Goal: Transaction & Acquisition: Purchase product/service

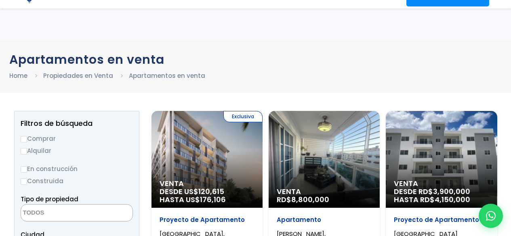
select select
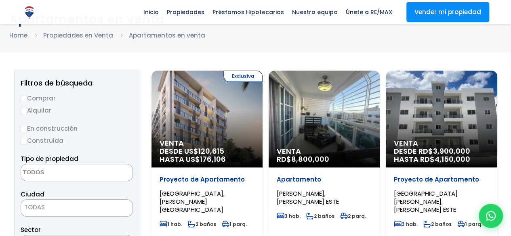
click at [25, 99] on input "Comprar" at bounding box center [24, 99] width 6 height 6
radio input "true"
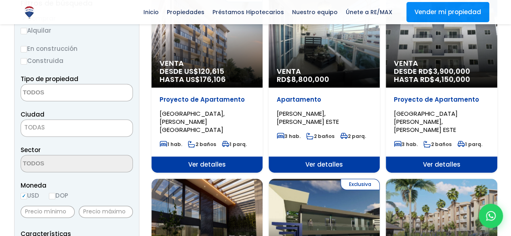
scroll to position [121, 0]
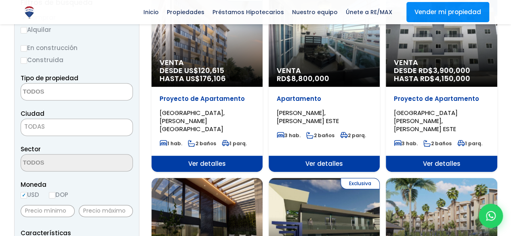
click at [41, 90] on textarea "Search" at bounding box center [60, 92] width 78 height 17
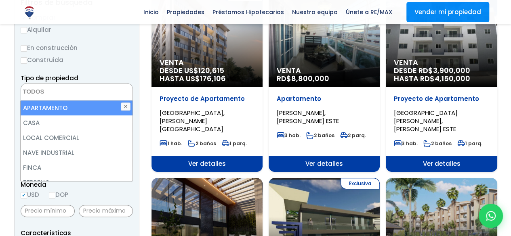
click at [43, 110] on li "APARTAMENTO" at bounding box center [77, 108] width 112 height 15
select select "apartment"
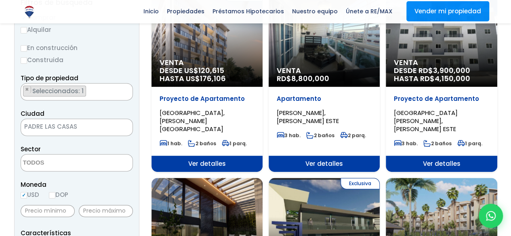
scroll to position [122, 0]
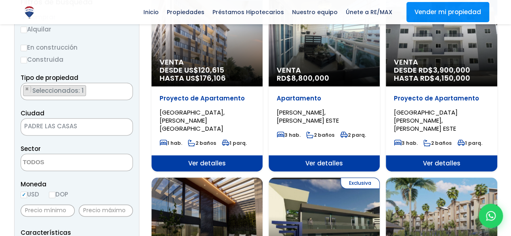
click at [69, 161] on textarea "Search" at bounding box center [60, 162] width 78 height 17
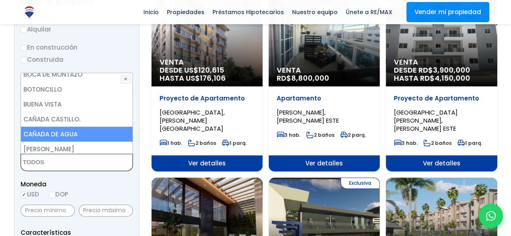
scroll to position [0, 0]
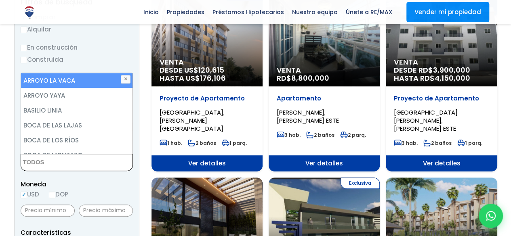
click at [106, 51] on label "En construcción" at bounding box center [77, 47] width 112 height 10
click at [0, 0] on input "En construcción" at bounding box center [0, 0] width 0 height 0
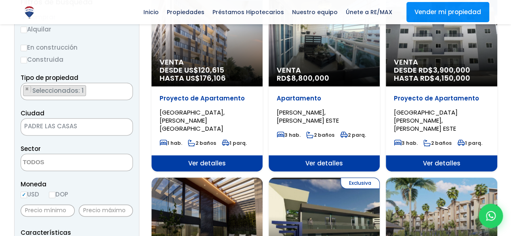
scroll to position [81, 0]
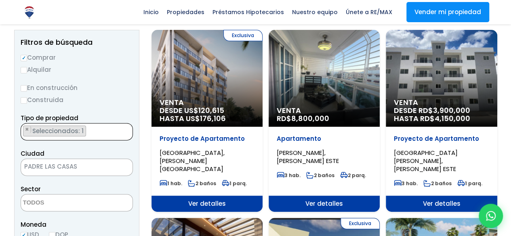
click at [25, 126] on textarea "Search" at bounding box center [23, 132] width 4 height 17
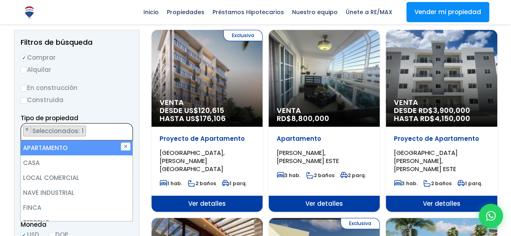
click at [104, 100] on label "Construida" at bounding box center [77, 100] width 112 height 10
click at [0, 0] on input "Construida" at bounding box center [0, 0] width 0 height 0
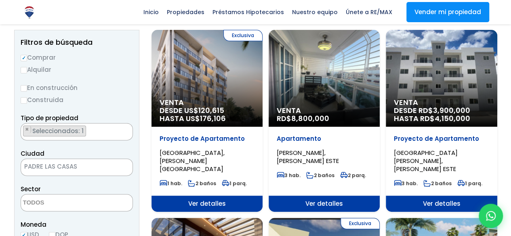
click at [32, 162] on span "PADRE LAS CASAS" at bounding box center [66, 166] width 91 height 11
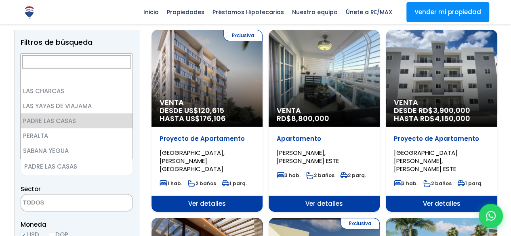
scroll to position [0, 0]
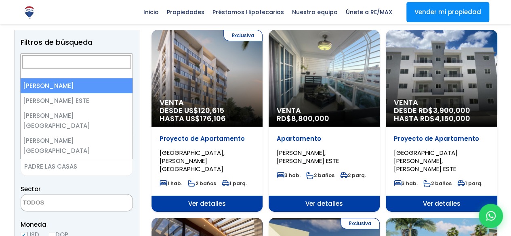
select select "1"
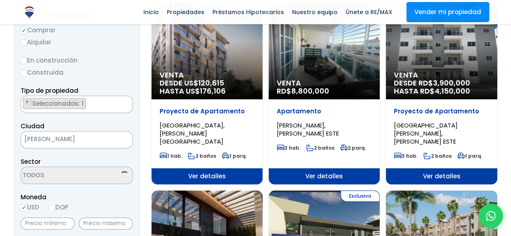
scroll to position [122, 0]
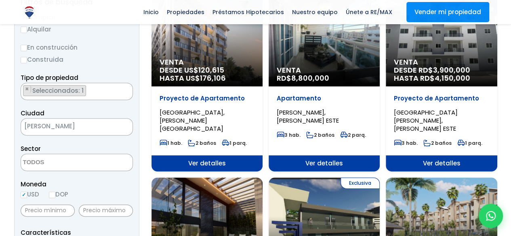
click at [23, 162] on textarea "Search" at bounding box center [60, 162] width 78 height 17
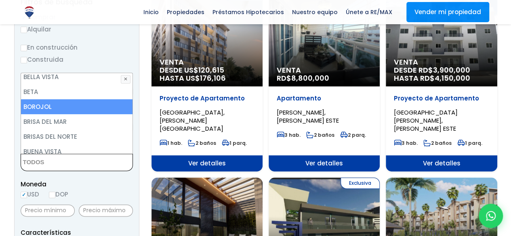
scroll to position [242, 0]
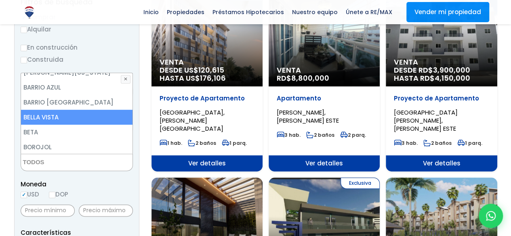
click at [59, 110] on li "BELLA VISTA" at bounding box center [77, 117] width 112 height 15
select select "150"
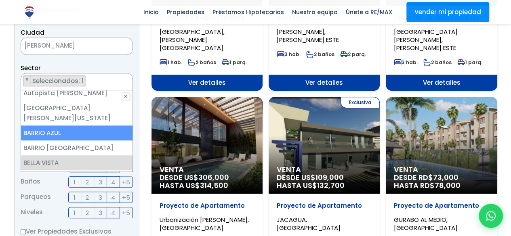
scroll to position [202, 0]
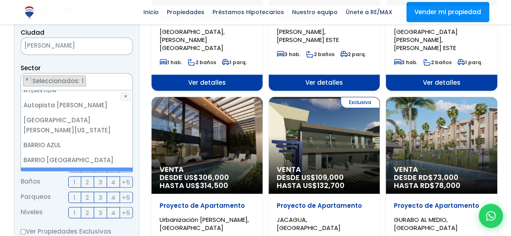
click at [55, 168] on li "BELLA VISTA" at bounding box center [77, 175] width 112 height 15
select select "150"
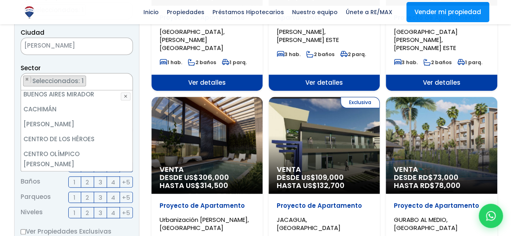
scroll to position [404, 0]
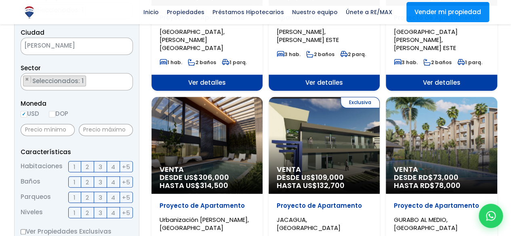
click at [102, 181] on span "3" at bounding box center [101, 182] width 4 height 10
click at [0, 0] on input "3" at bounding box center [0, 0] width 0 height 0
click at [103, 167] on label "3" at bounding box center [100, 166] width 13 height 11
click at [0, 0] on input "3" at bounding box center [0, 0] width 0 height 0
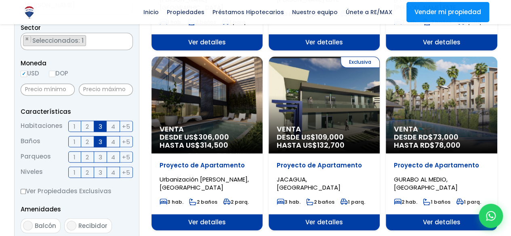
click at [86, 155] on span "2" at bounding box center [87, 157] width 3 height 10
click at [0, 0] on input "2" at bounding box center [0, 0] width 0 height 0
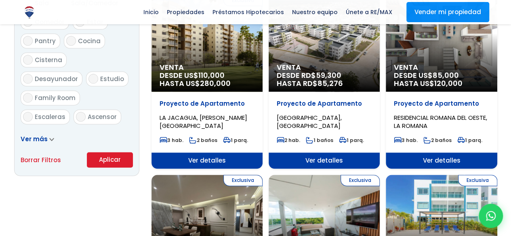
scroll to position [485, 0]
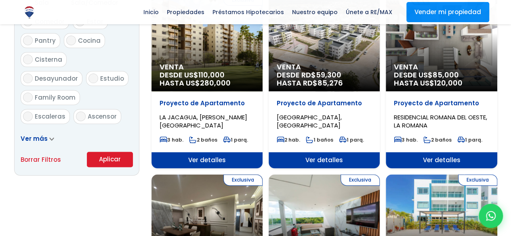
click at [101, 159] on button "Aplicar" at bounding box center [110, 159] width 46 height 15
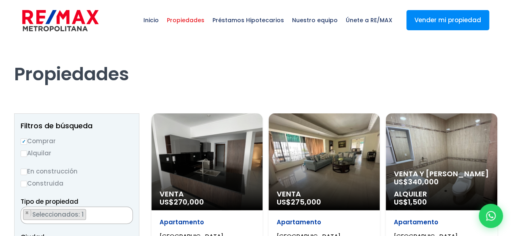
select select "150"
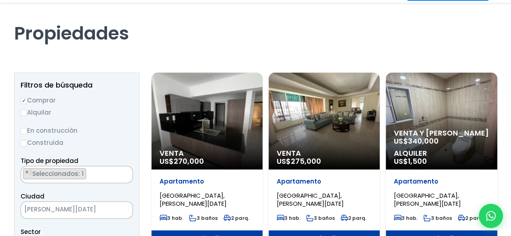
scroll to position [81, 0]
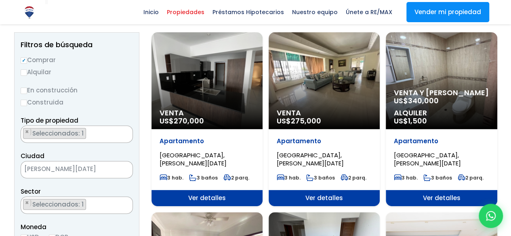
click at [263, 102] on div "Venta US$ 275,000" at bounding box center [207, 80] width 111 height 97
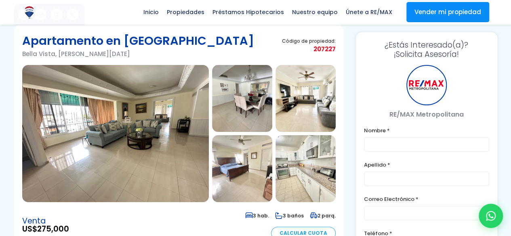
scroll to position [40, 0]
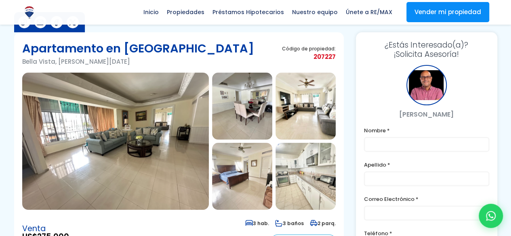
click at [158, 139] on img at bounding box center [115, 141] width 187 height 137
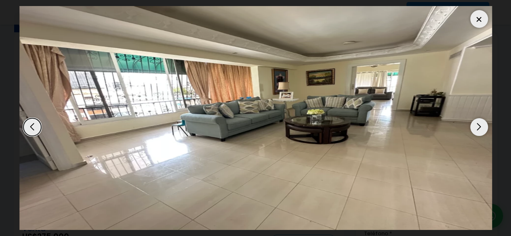
click at [478, 127] on div "Next slide" at bounding box center [479, 127] width 18 height 18
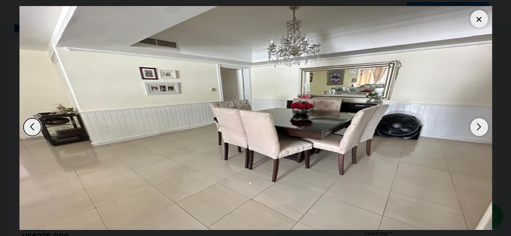
click at [478, 127] on div "Next slide" at bounding box center [479, 127] width 18 height 18
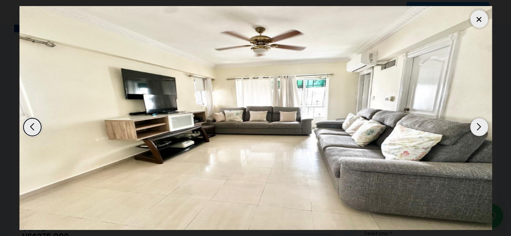
click at [478, 127] on div "Next slide" at bounding box center [479, 127] width 18 height 18
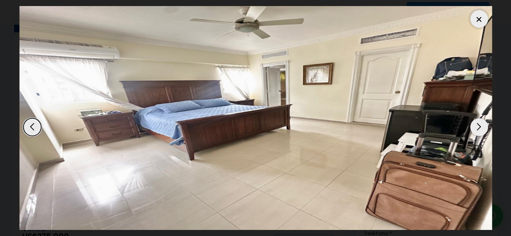
click at [478, 127] on div "Next slide" at bounding box center [479, 127] width 18 height 18
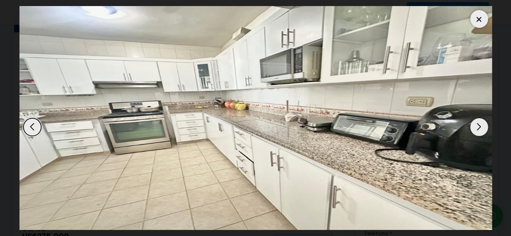
click at [478, 126] on div "Next slide" at bounding box center [479, 127] width 18 height 18
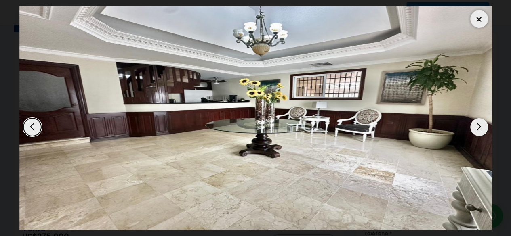
click at [478, 126] on div "Next slide" at bounding box center [479, 127] width 18 height 18
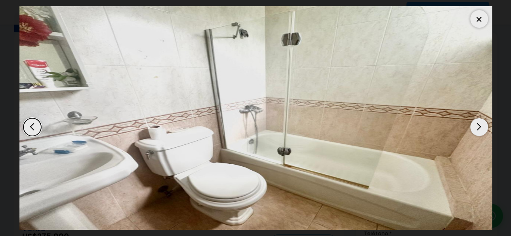
click at [478, 126] on div "Next slide" at bounding box center [479, 127] width 18 height 18
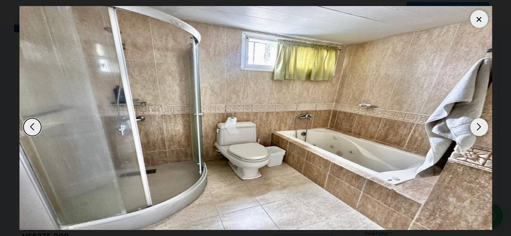
click at [478, 126] on div "Next slide" at bounding box center [479, 127] width 18 height 18
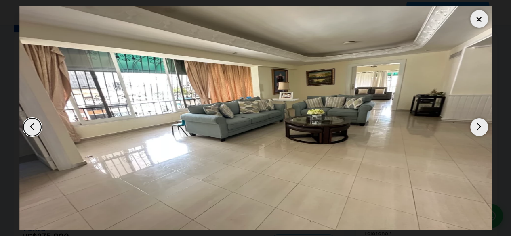
click at [478, 126] on div "Next slide" at bounding box center [479, 127] width 18 height 18
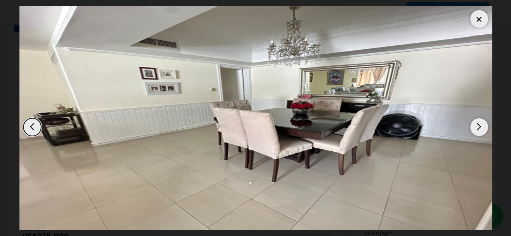
click at [483, 19] on div at bounding box center [479, 19] width 18 height 18
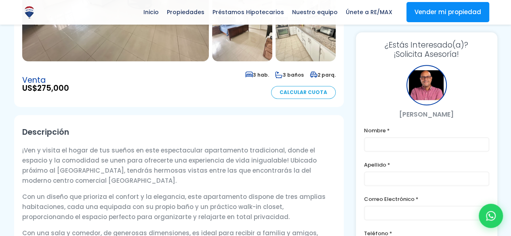
scroll to position [202, 0]
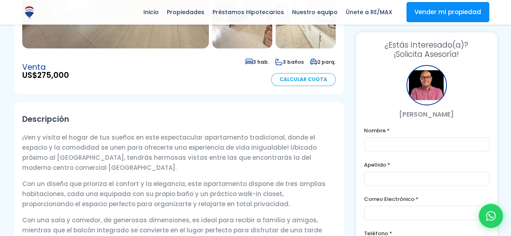
drag, startPoint x: 166, startPoint y: 142, endPoint x: 77, endPoint y: 168, distance: 92.6
click at [77, 168] on p "¡Ven y visita el hogar de tus sueños en este espectacular apartamento tradicion…" at bounding box center [179, 153] width 314 height 40
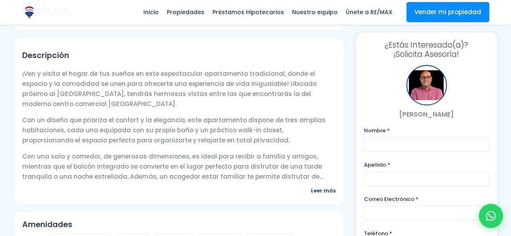
scroll to position [283, 0]
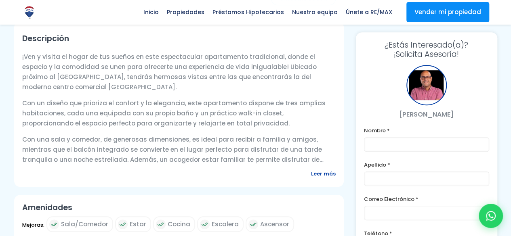
drag, startPoint x: 92, startPoint y: 141, endPoint x: 322, endPoint y: 159, distance: 230.1
click at [322, 159] on p "Con una sala y comedor, de generosas dimensiones, es ideal para recibir a famil…" at bounding box center [179, 150] width 314 height 30
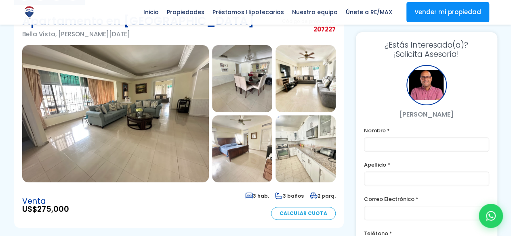
scroll to position [81, 0]
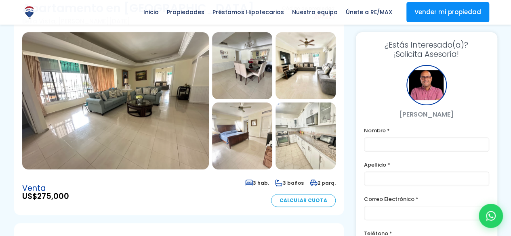
click at [303, 200] on link "Calcular Cuota" at bounding box center [303, 200] width 65 height 13
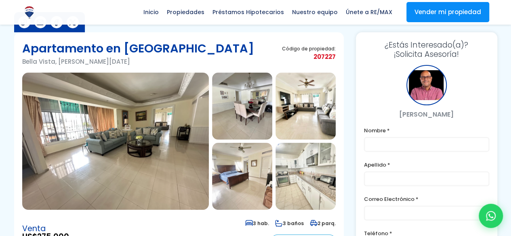
click at [250, 117] on img at bounding box center [242, 106] width 60 height 67
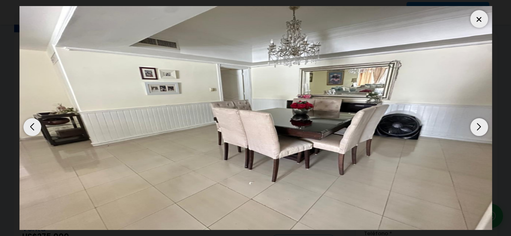
click at [477, 19] on div at bounding box center [479, 19] width 18 height 18
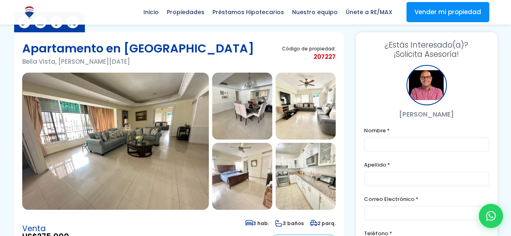
click at [162, 139] on img at bounding box center [115, 141] width 187 height 137
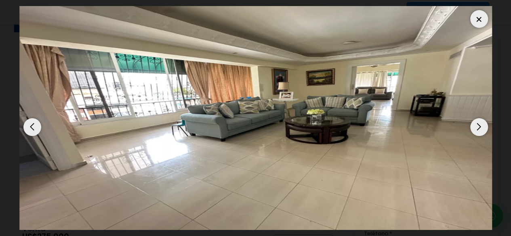
click at [479, 127] on div "Next slide" at bounding box center [479, 127] width 18 height 18
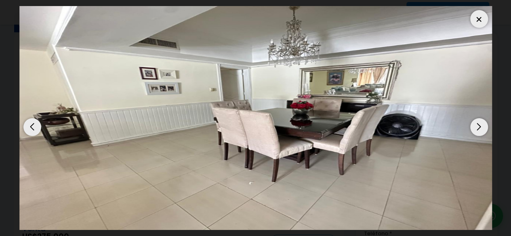
click at [479, 127] on div "Next slide" at bounding box center [479, 127] width 18 height 18
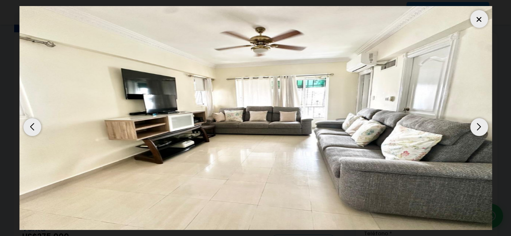
click at [479, 127] on div "Next slide" at bounding box center [479, 127] width 18 height 18
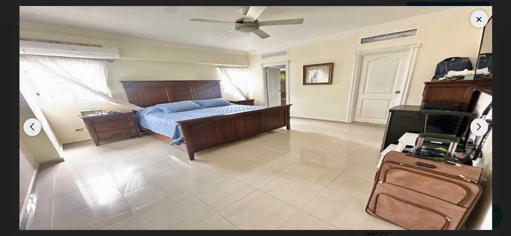
scroll to position [81, 0]
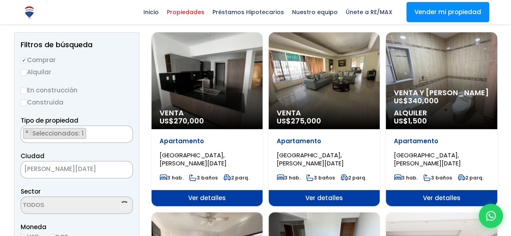
select select "150"
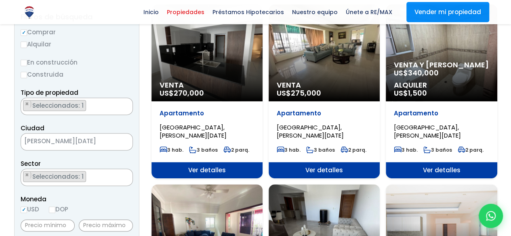
scroll to position [40, 0]
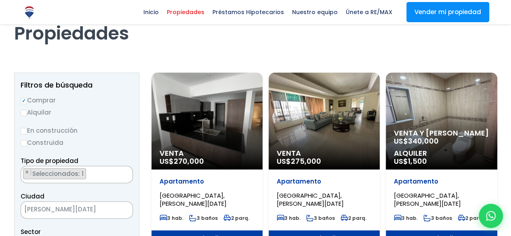
click at [263, 143] on div "Venta US$ 275,000" at bounding box center [207, 121] width 111 height 97
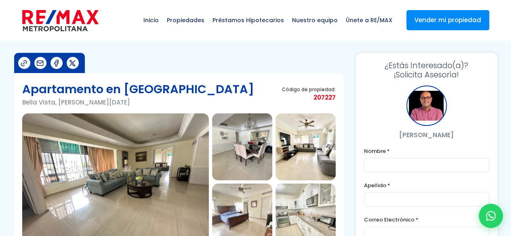
scroll to position [40, 0]
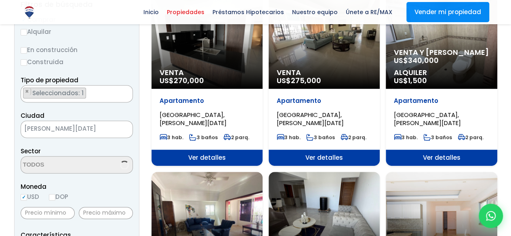
scroll to position [165, 0]
select select "150"
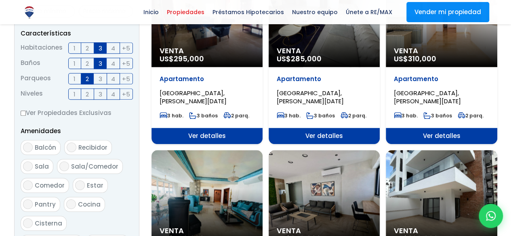
scroll to position [283, 0]
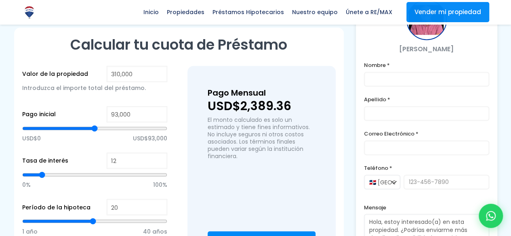
scroll to position [606, 0]
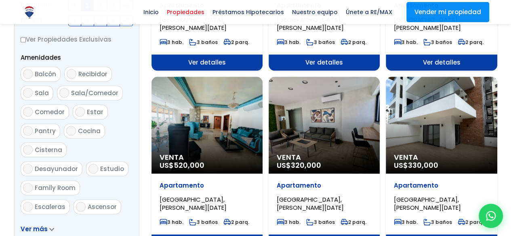
scroll to position [404, 0]
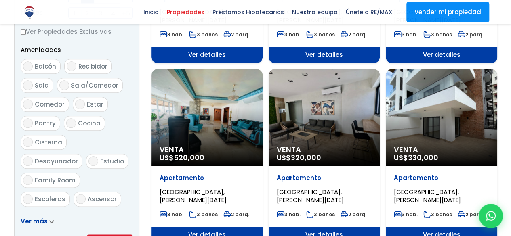
select select "150"
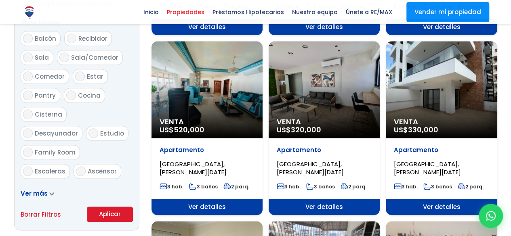
scroll to position [445, 0]
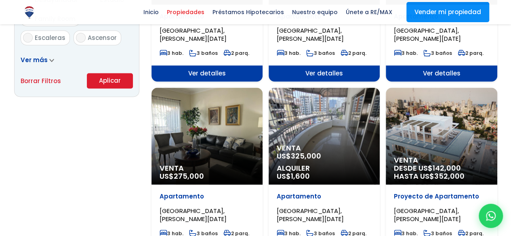
scroll to position [165, 0]
select select "150"
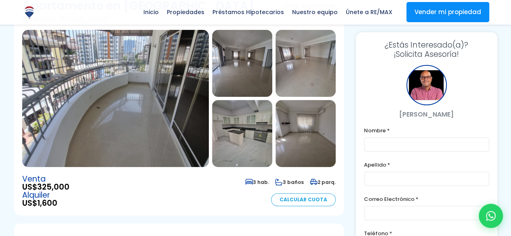
scroll to position [40, 0]
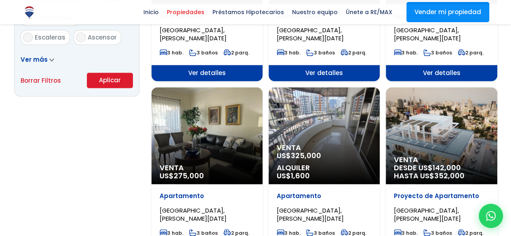
scroll to position [606, 0]
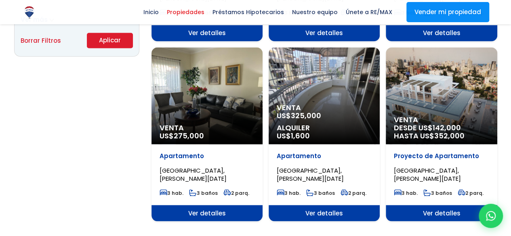
select select "150"
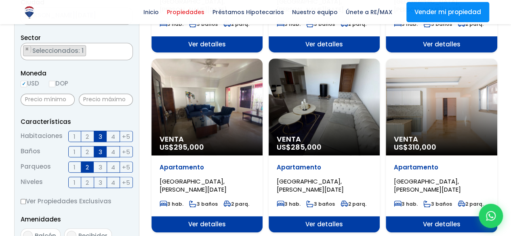
scroll to position [0, 0]
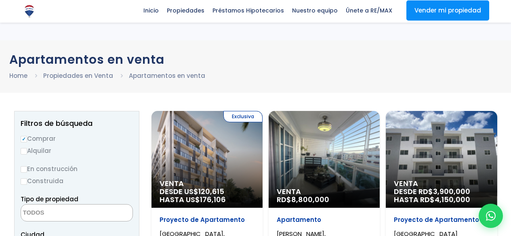
select select "1"
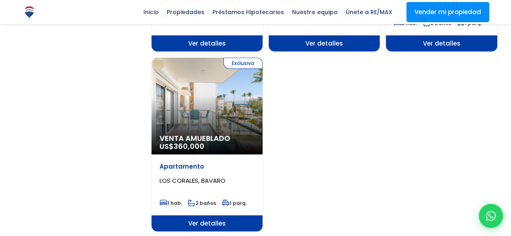
scroll to position [1132, 0]
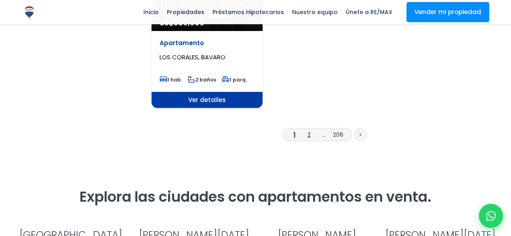
click at [309, 130] on link "2" at bounding box center [308, 134] width 3 height 8
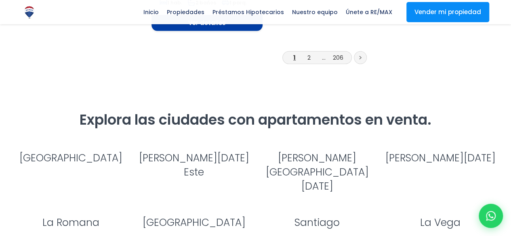
scroll to position [1213, 0]
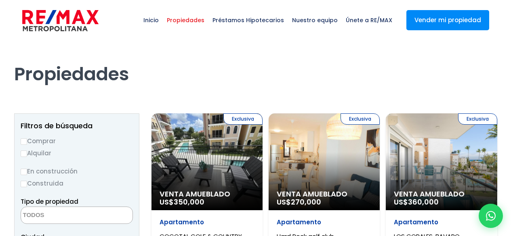
select select
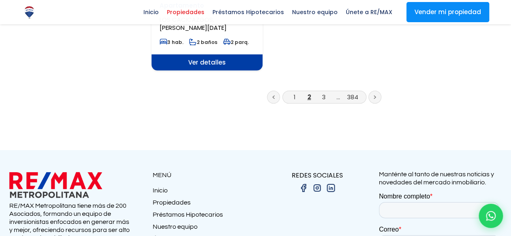
scroll to position [1172, 0]
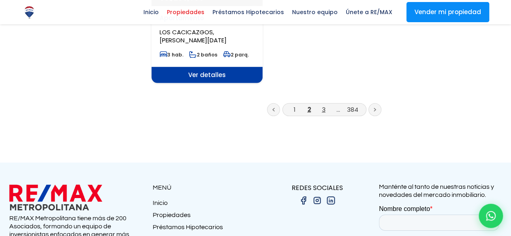
click at [323, 105] on link "3" at bounding box center [324, 109] width 4 height 8
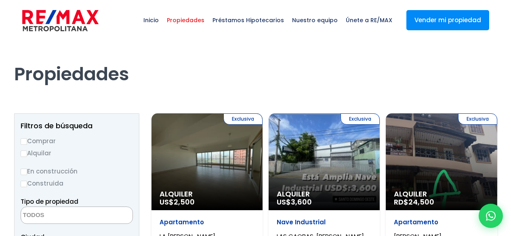
select select
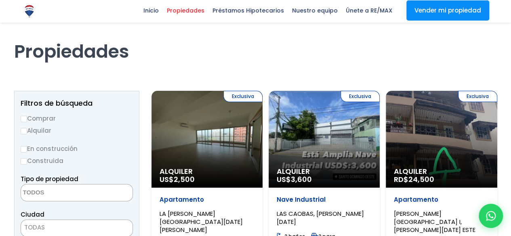
scroll to position [81, 0]
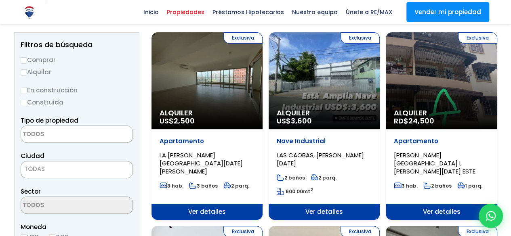
click at [30, 58] on label "Comprar" at bounding box center [77, 60] width 112 height 10
click at [27, 58] on input "Comprar" at bounding box center [24, 60] width 6 height 6
radio input "true"
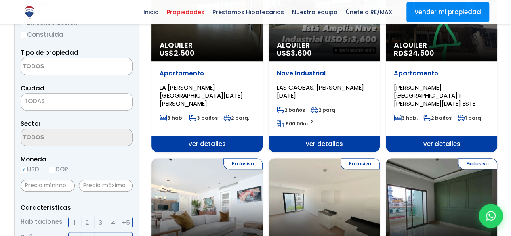
scroll to position [162, 0]
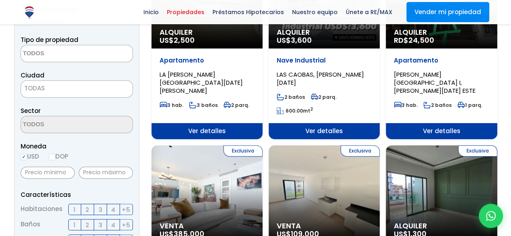
click at [28, 85] on span "TODAS" at bounding box center [34, 88] width 21 height 8
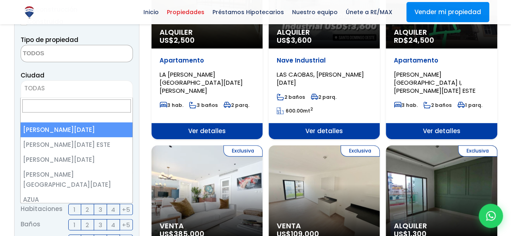
select select "1"
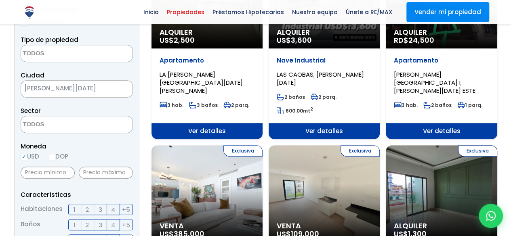
click at [22, 125] on textarea "Search" at bounding box center [60, 124] width 78 height 17
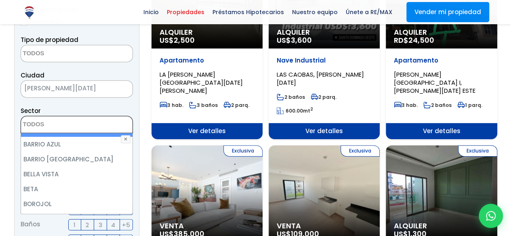
scroll to position [242, 0]
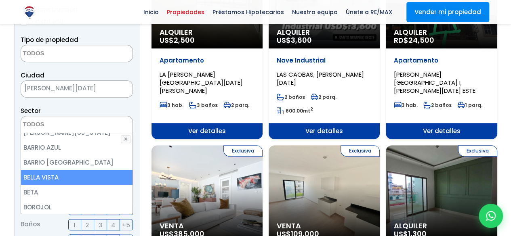
click at [52, 170] on li "BELLA VISTA" at bounding box center [77, 177] width 112 height 15
select select "150"
click at [47, 171] on li "BELLA VISTA" at bounding box center [77, 177] width 112 height 15
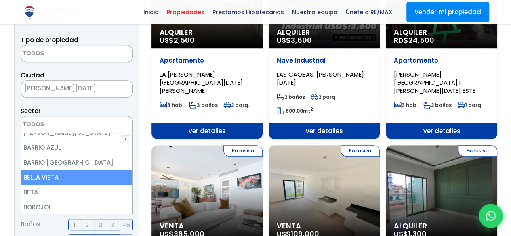
select select "150"
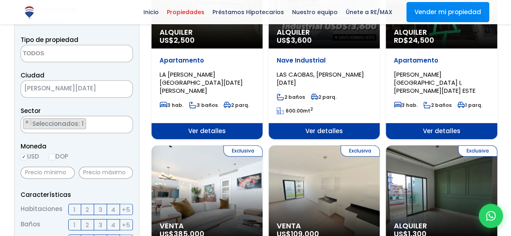
click at [114, 106] on div "Sector 16 DE AGOSTO 24 DE ABRIL 27 DE FEBRERO 30 DE MAYO AESA ALFIMAR ALTOS DE …" at bounding box center [77, 119] width 112 height 27
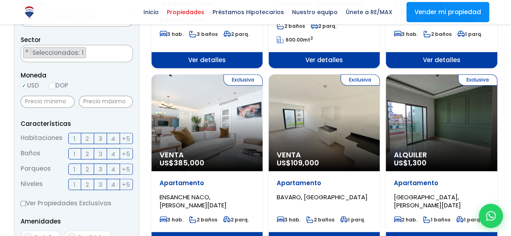
scroll to position [242, 0]
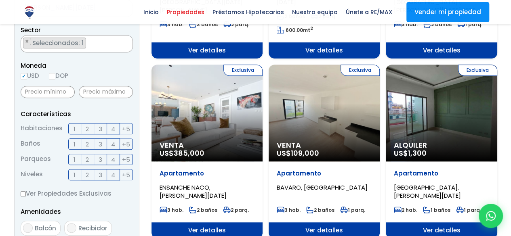
click at [100, 129] on span "3" at bounding box center [101, 129] width 4 height 10
click at [0, 0] on input "3" at bounding box center [0, 0] width 0 height 0
click at [101, 143] on span "3" at bounding box center [101, 144] width 4 height 10
click at [0, 0] on input "3" at bounding box center [0, 0] width 0 height 0
click at [88, 158] on span "2" at bounding box center [87, 160] width 3 height 10
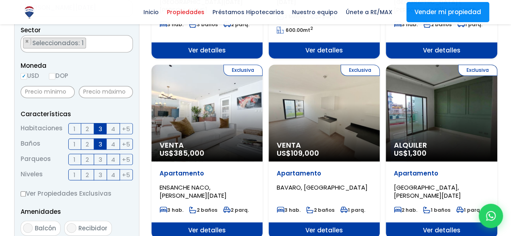
click at [0, 0] on input "2" at bounding box center [0, 0] width 0 height 0
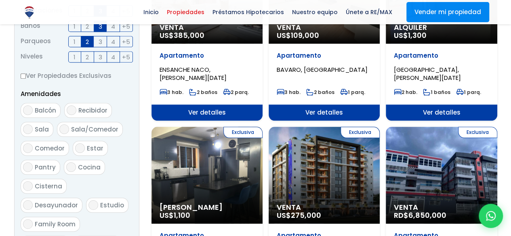
scroll to position [364, 0]
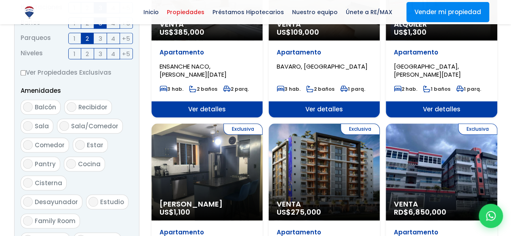
click at [27, 107] on input "Balcón" at bounding box center [28, 107] width 10 height 10
checkbox input "true"
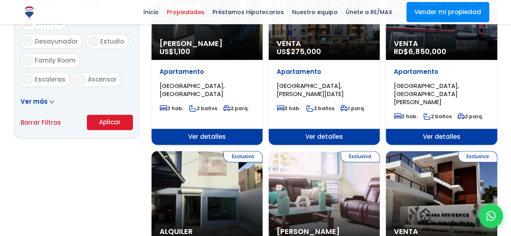
scroll to position [525, 0]
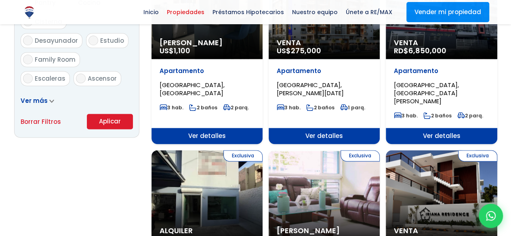
click at [103, 122] on button "Aplicar" at bounding box center [110, 121] width 46 height 15
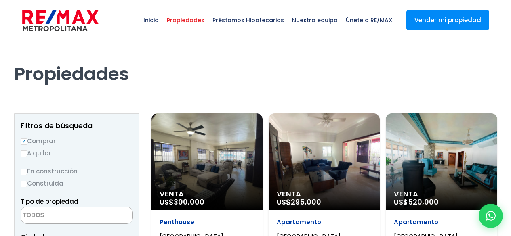
select select
select select "150"
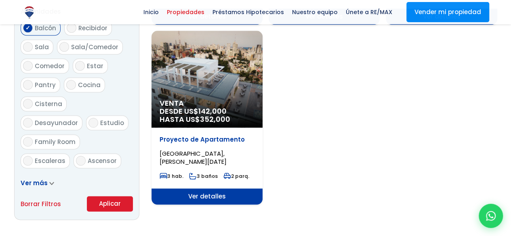
scroll to position [566, 0]
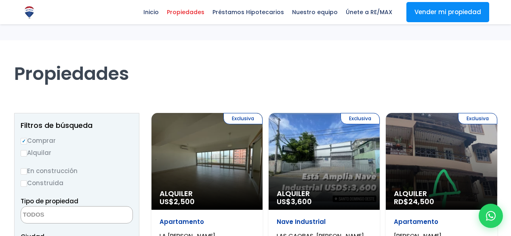
select select
select select "1"
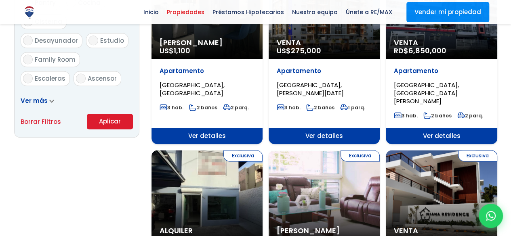
scroll to position [525, 0]
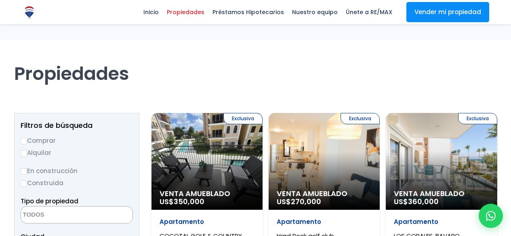
select select
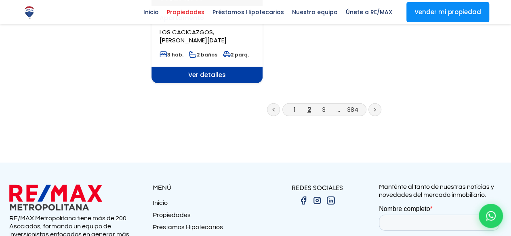
scroll to position [1172, 0]
